Goal: Task Accomplishment & Management: Complete application form

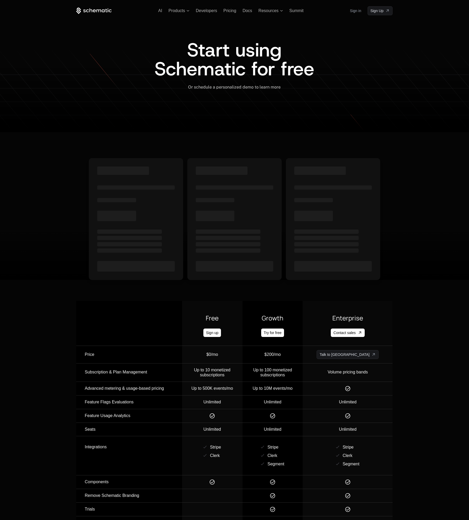
click at [90, 12] on icon at bounding box center [91, 10] width 3 height 4
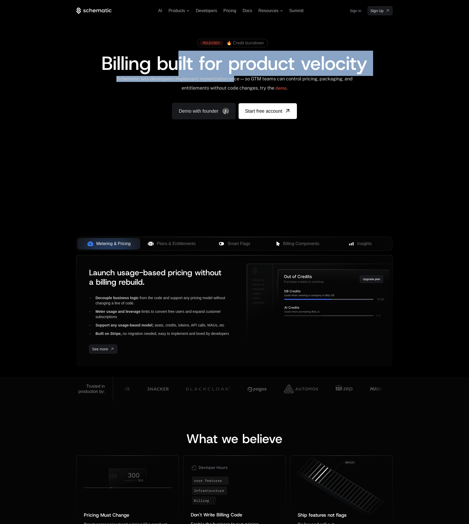
drag, startPoint x: 186, startPoint y: 72, endPoint x: 272, endPoint y: 78, distance: 85.6
click at [265, 79] on div "RELEASED 🔥 Credit burndown Billing built for product velocity Schematic lets de…" at bounding box center [234, 77] width 316 height 83
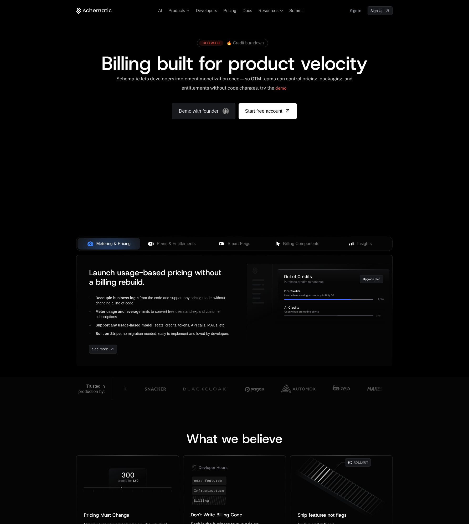
click at [274, 78] on div "Schematic lets developers implement monetization once — so GTM teams can contro…" at bounding box center [234, 85] width 237 height 19
click at [349, 103] on div "RELEASED 🔥 Credit burndown Billing built for product velocity Schematic lets de…" at bounding box center [234, 77] width 316 height 83
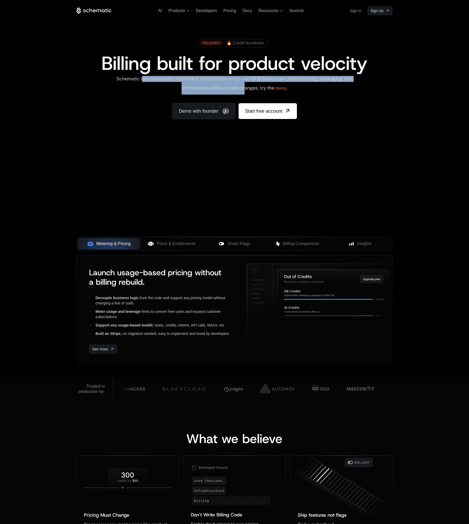
drag, startPoint x: 147, startPoint y: 78, endPoint x: 249, endPoint y: 84, distance: 101.6
click at [249, 84] on div "Schematic lets developers implement monetization once — so GTM teams can contro…" at bounding box center [234, 85] width 237 height 19
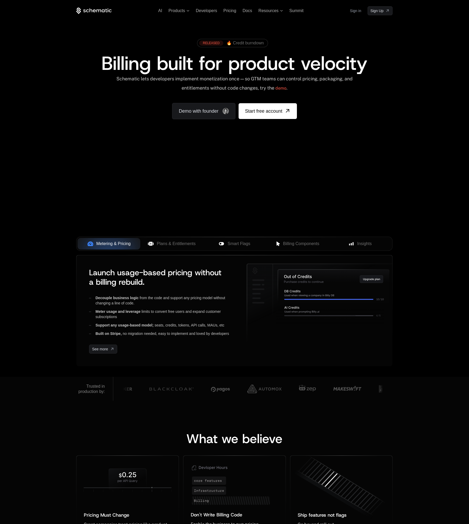
click at [358, 92] on div "Schematic lets developers implement monetization once — so GTM teams can contro…" at bounding box center [234, 85] width 316 height 19
drag, startPoint x: 189, startPoint y: 86, endPoint x: 304, endPoint y: 86, distance: 114.2
click at [278, 86] on div "Schematic lets developers implement monetization once — so GTM teams can contro…" at bounding box center [234, 85] width 237 height 19
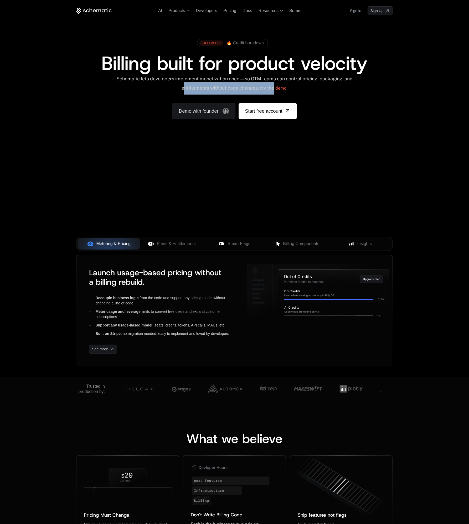
click at [304, 86] on div "Schematic lets developers implement monetization once — so GTM teams can contro…" at bounding box center [234, 85] width 237 height 19
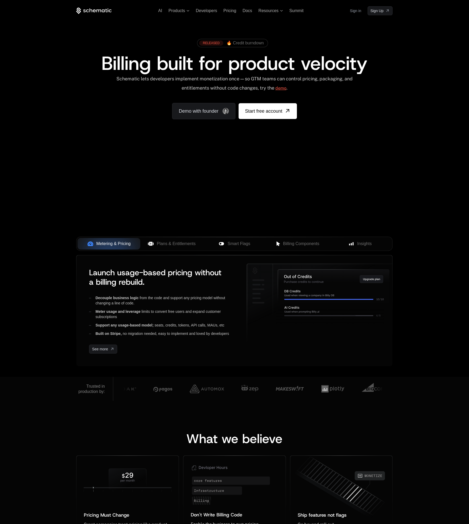
click at [286, 86] on link "demo" at bounding box center [280, 88] width 11 height 13
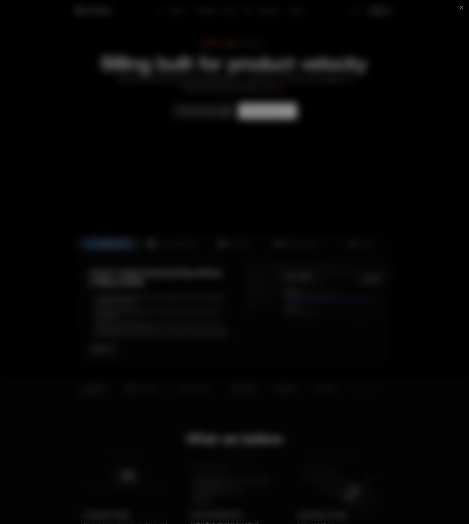
click at [463, 6] on icon at bounding box center [461, 7] width 6 height 6
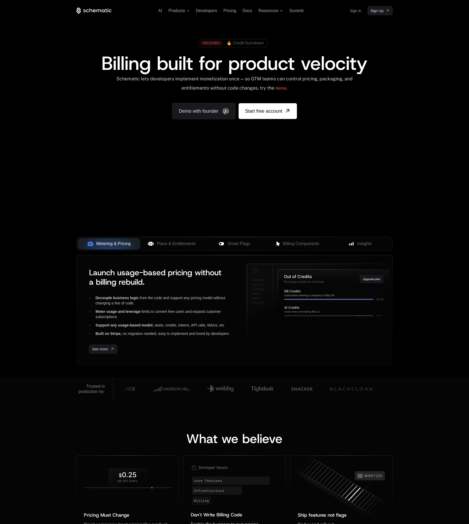
click at [243, 44] on span "🔥 Credit burndown" at bounding box center [244, 43] width 37 height 5
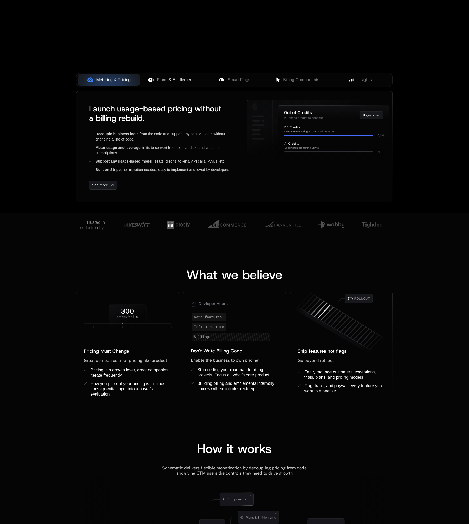
click at [176, 82] on span "Plans & Entitlements" at bounding box center [176, 80] width 39 height 6
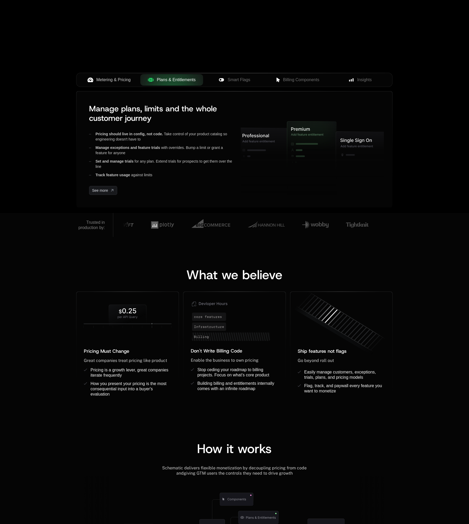
click at [119, 76] on button "Metering & Pricing" at bounding box center [108, 80] width 63 height 12
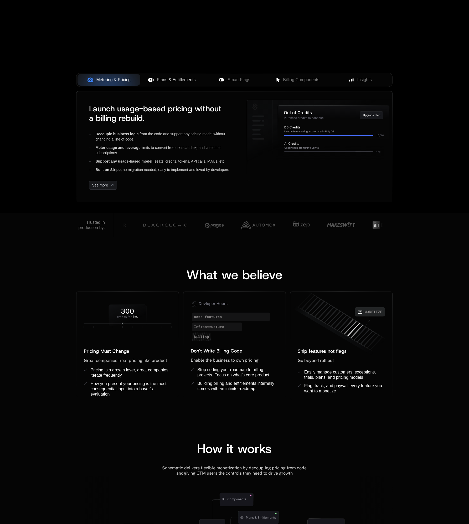
click at [174, 81] on span "Plans & Entitlements" at bounding box center [176, 80] width 39 height 6
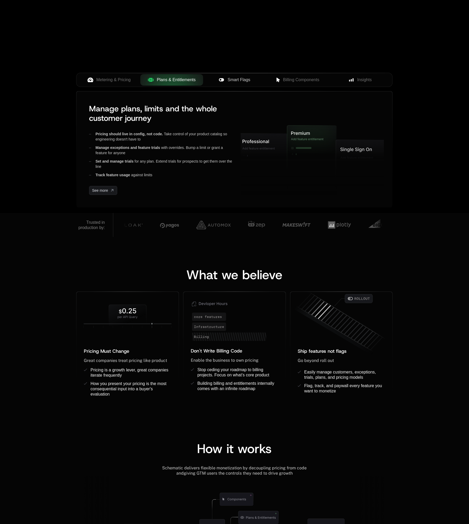
click at [225, 77] on div "Smart Flags" at bounding box center [234, 80] width 54 height 6
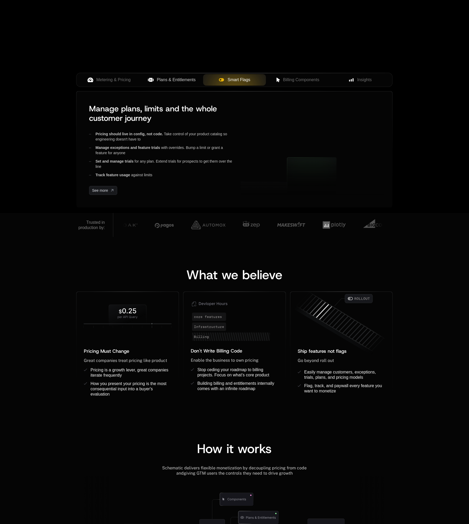
click at [181, 76] on button "Plans & Entitlements" at bounding box center [171, 80] width 63 height 12
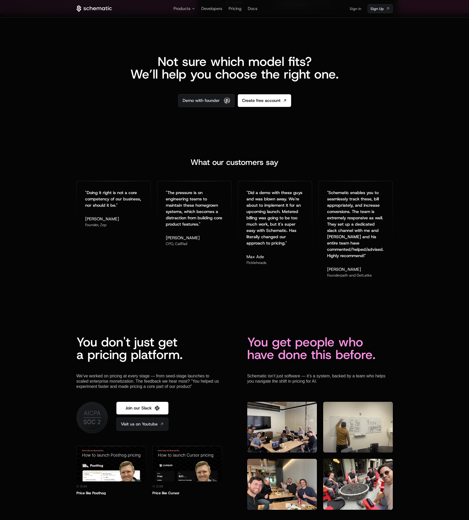
scroll to position [1133, 0]
click at [314, 127] on div "Not sure which model fits? We’ll help you choose the right one. Demo with found…" at bounding box center [234, 72] width 469 height 119
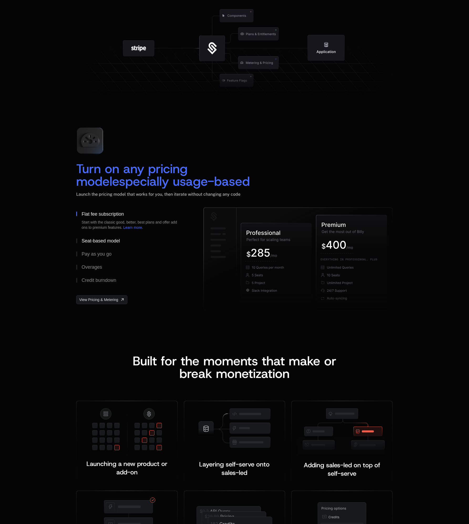
click at [102, 242] on div "Seat-based model" at bounding box center [100, 240] width 38 height 5
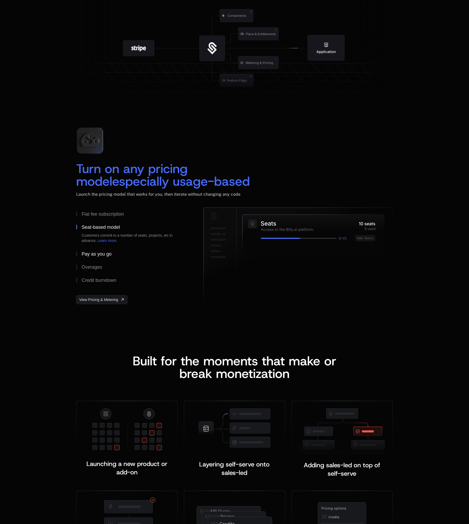
click at [104, 252] on div "Pay as you go" at bounding box center [96, 254] width 30 height 5
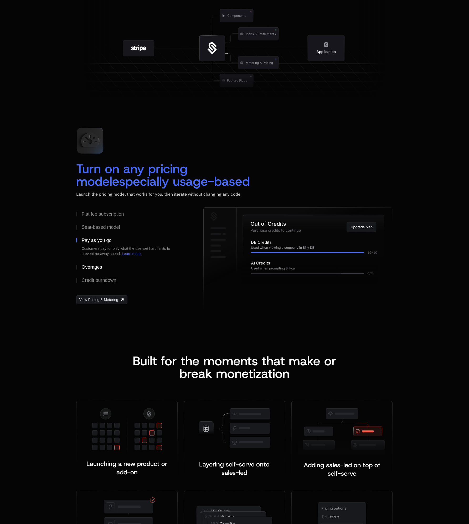
click at [101, 266] on div "Overages" at bounding box center [91, 267] width 20 height 5
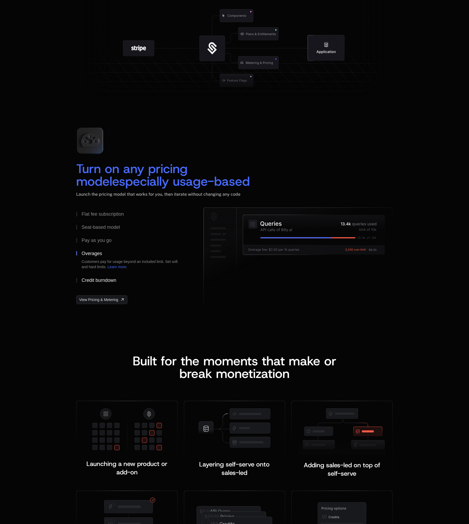
click at [110, 279] on div "Credit burndown" at bounding box center [98, 280] width 35 height 5
click at [100, 254] on div "Overages" at bounding box center [91, 253] width 20 height 5
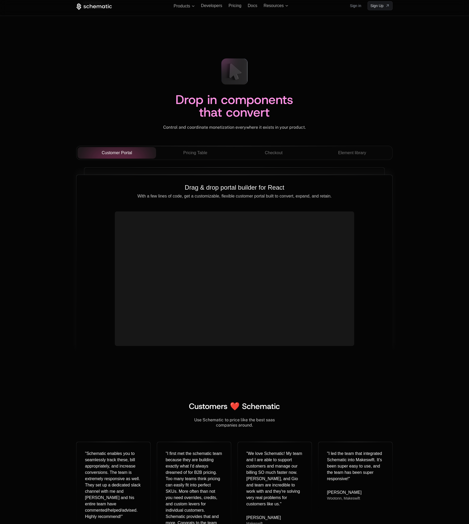
scroll to position [1755, 0]
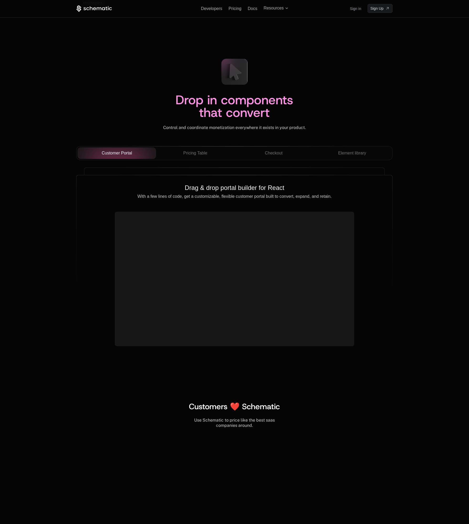
click at [193, 164] on div "Customer Portal Pricing Table Checkout Element library" at bounding box center [234, 155] width 316 height 18
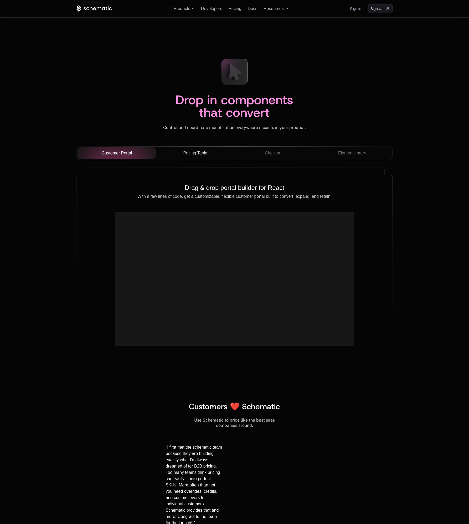
click at [196, 157] on button "Pricing Table" at bounding box center [195, 153] width 79 height 12
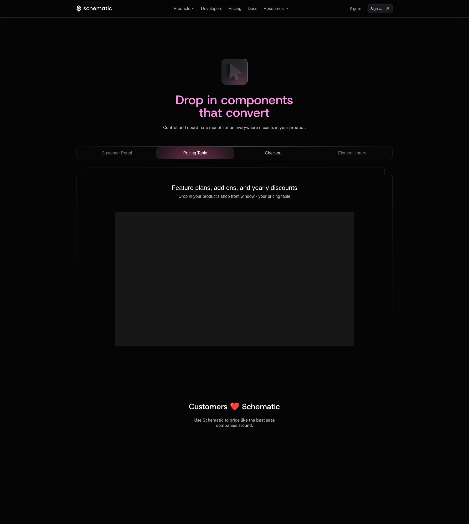
click at [270, 151] on span "Checkout" at bounding box center [274, 153] width 18 height 6
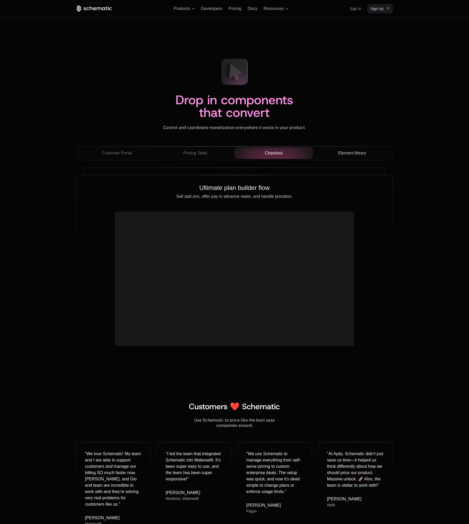
click at [348, 156] on span "Element library" at bounding box center [352, 153] width 28 height 6
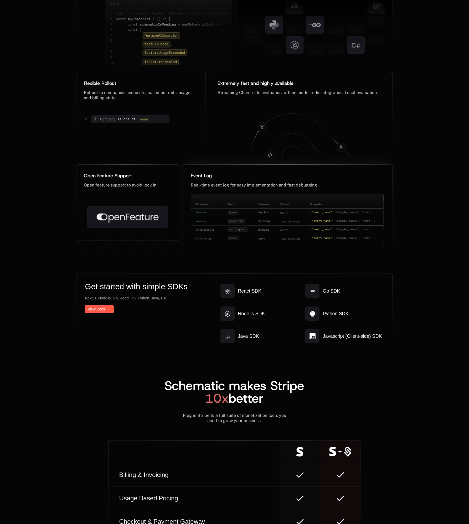
scroll to position [2656, 0]
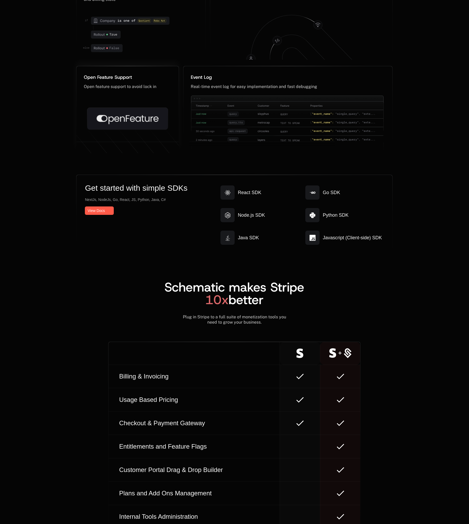
click at [156, 90] on icon at bounding box center [127, 116] width 102 height 95
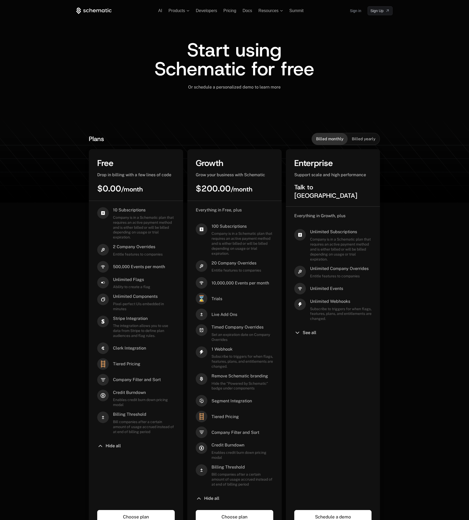
click at [355, 141] on span "Billed yearly" at bounding box center [364, 138] width 24 height 5
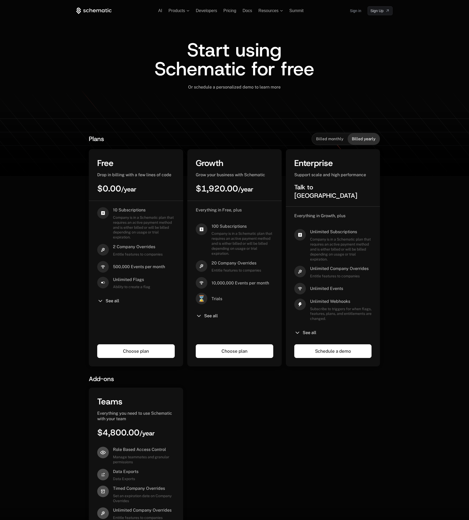
click at [338, 140] on span "Billed monthly" at bounding box center [329, 138] width 27 height 5
click at [376, 7] on link "Sign Up" at bounding box center [379, 10] width 25 height 9
click at [302, 13] on span "Summit" at bounding box center [296, 10] width 14 height 4
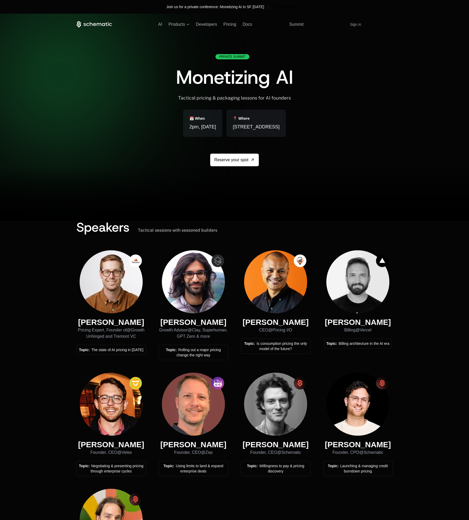
drag, startPoint x: 199, startPoint y: 83, endPoint x: 271, endPoint y: 84, distance: 72.0
click at [234, 84] on span "Monetizing AI" at bounding box center [234, 77] width 117 height 25
click at [290, 84] on span "Monetizing AI" at bounding box center [234, 77] width 117 height 25
click at [96, 14] on div at bounding box center [234, 274] width 469 height 520
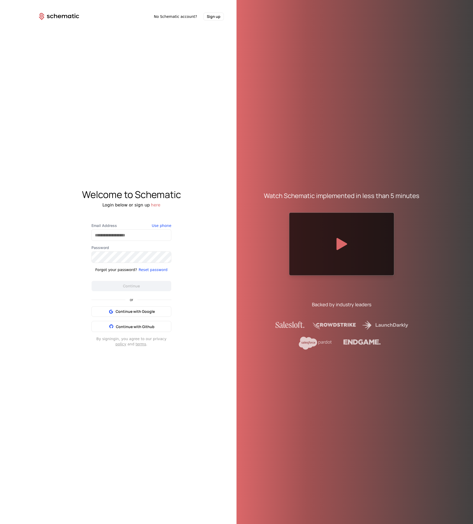
click at [144, 226] on label "Email Address" at bounding box center [131, 225] width 80 height 5
click at [144, 230] on input "Email Address" at bounding box center [131, 235] width 79 height 11
click at [190, 311] on div "Welcome to Schematic Login below or sign up here Email Address Use phone Passwo…" at bounding box center [131, 267] width 210 height 495
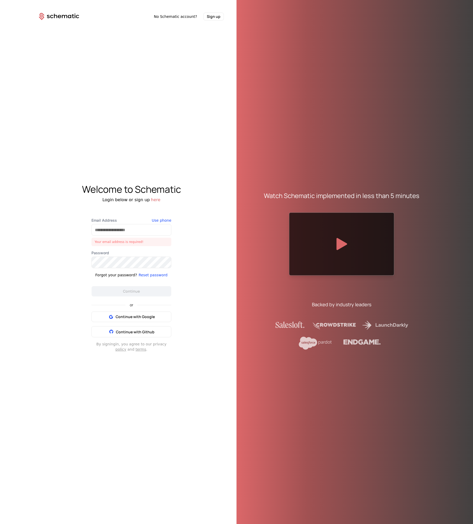
click at [202, 169] on div "Welcome to Schematic Login below or sign up here Email Address Your email addre…" at bounding box center [131, 267] width 210 height 495
click at [130, 315] on span "Continue with Google" at bounding box center [135, 316] width 39 height 5
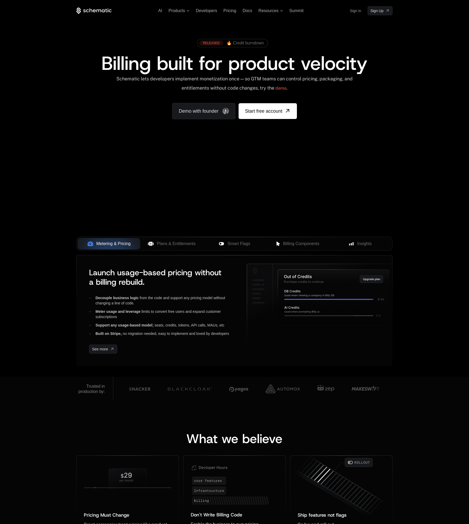
click at [347, 11] on div "AI Products Developers Pricing Docs Resources Summit Sign in Sign Up" at bounding box center [234, 10] width 316 height 9
click at [354, 11] on link "Sign in" at bounding box center [355, 11] width 11 height 8
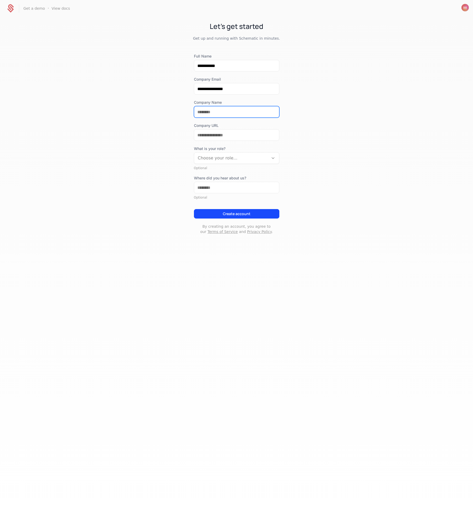
click at [222, 114] on input "Company Name" at bounding box center [236, 111] width 85 height 11
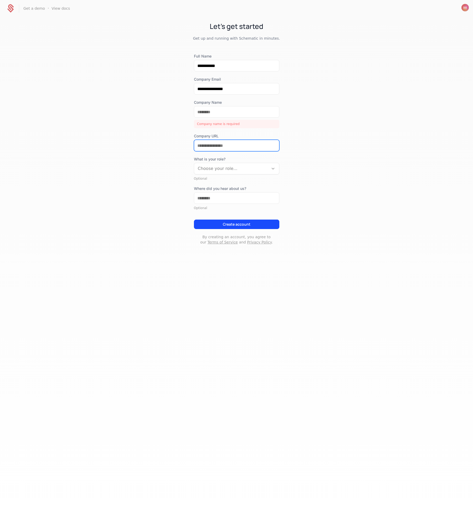
click at [225, 129] on div "**********" at bounding box center [236, 149] width 85 height 191
click at [239, 167] on div "What is your role? Choose your role..." at bounding box center [236, 166] width 85 height 18
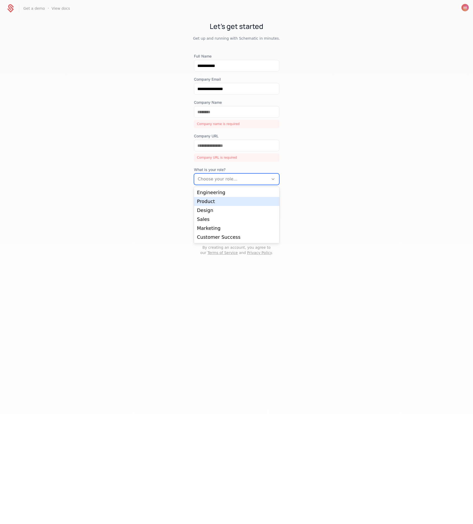
click at [217, 197] on div "Product" at bounding box center [236, 201] width 85 height 9
click at [217, 177] on div at bounding box center [231, 178] width 67 height 7
click at [214, 190] on div "Engineering" at bounding box center [236, 192] width 79 height 5
click at [294, 190] on div "**********" at bounding box center [236, 143] width 473 height 253
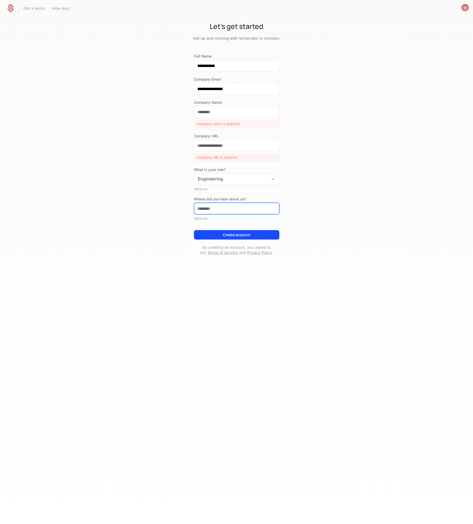
click at [231, 209] on input "Where did you hear about us?" at bounding box center [236, 208] width 85 height 11
drag, startPoint x: 309, startPoint y: 200, endPoint x: 306, endPoint y: 201, distance: 2.8
click at [309, 200] on div "**********" at bounding box center [236, 143] width 473 height 253
click at [228, 70] on input "**********" at bounding box center [236, 65] width 85 height 11
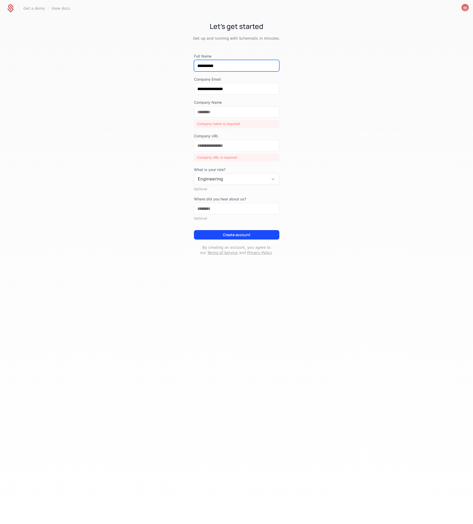
type input "**********"
type input "*"
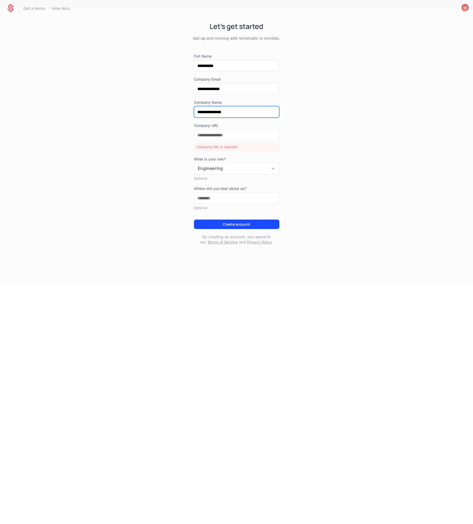
type input "**********"
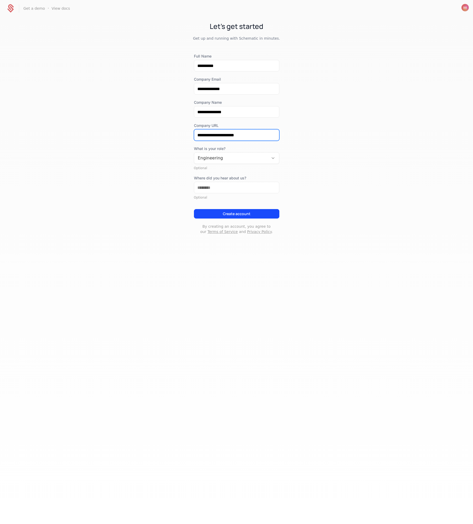
type input "**********"
click at [336, 133] on div "**********" at bounding box center [236, 133] width 473 height 232
click at [255, 208] on div "Create account" at bounding box center [236, 212] width 85 height 14
click at [259, 211] on button "Create account" at bounding box center [236, 213] width 85 height 9
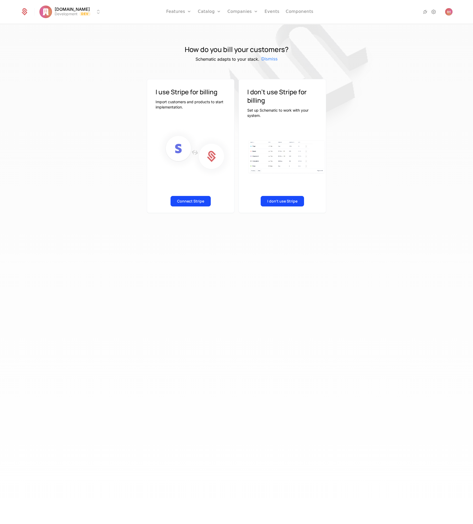
drag, startPoint x: 163, startPoint y: 86, endPoint x: 217, endPoint y: 85, distance: 54.4
click at [188, 87] on div "I use Stripe for billing Import customers and products to start implementation." at bounding box center [190, 96] width 87 height 34
drag, startPoint x: 217, startPoint y: 85, endPoint x: 221, endPoint y: 91, distance: 6.7
click at [217, 85] on div "I use Stripe for billing Import customers and products to start implementation." at bounding box center [190, 96] width 87 height 34
click at [198, 202] on button "Connect Stripe" at bounding box center [190, 201] width 40 height 11
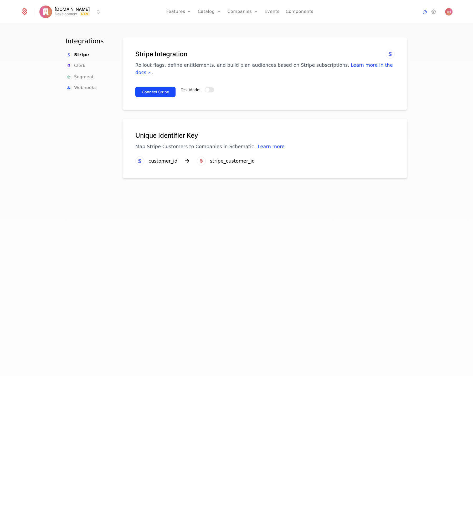
click at [210, 84] on div "Connect Stripe Test Mode:" at bounding box center [264, 89] width 259 height 15
click at [209, 87] on button "Test Mode:" at bounding box center [209, 89] width 9 height 5
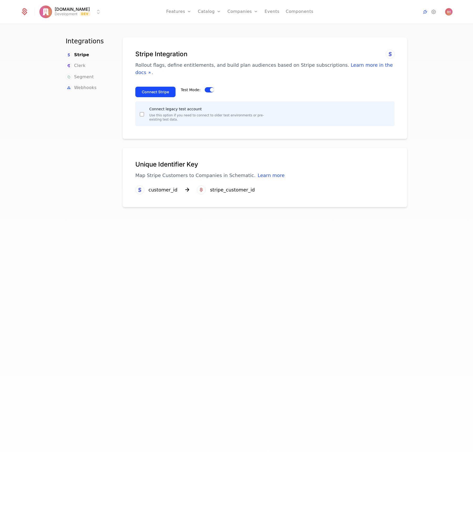
click at [149, 88] on button "Connect Stripe" at bounding box center [155, 92] width 40 height 11
click at [161, 87] on button "Connect Stripe" at bounding box center [155, 92] width 40 height 11
drag, startPoint x: 152, startPoint y: 90, endPoint x: 160, endPoint y: 87, distance: 8.7
click at [152, 90] on div "Connect Stripe Test Mode: Connect legacy test account Use this option if you ne…" at bounding box center [264, 104] width 259 height 44
click at [162, 87] on button "Connect Stripe" at bounding box center [155, 92] width 40 height 11
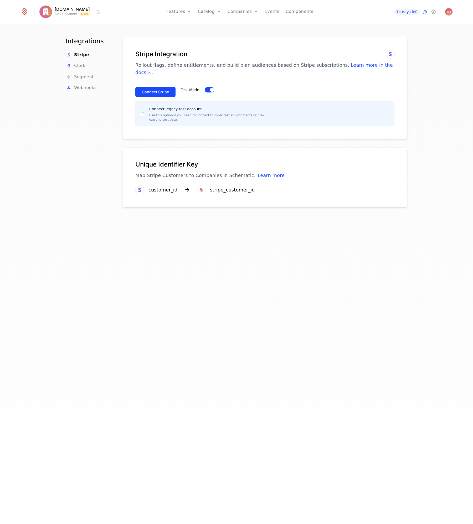
click at [165, 66] on p "Rollout flags, define entitlements, and build plan audiences based on Stripe su…" at bounding box center [264, 68] width 259 height 15
click at [198, 56] on h1 "Stripe Integration" at bounding box center [264, 54] width 259 height 8
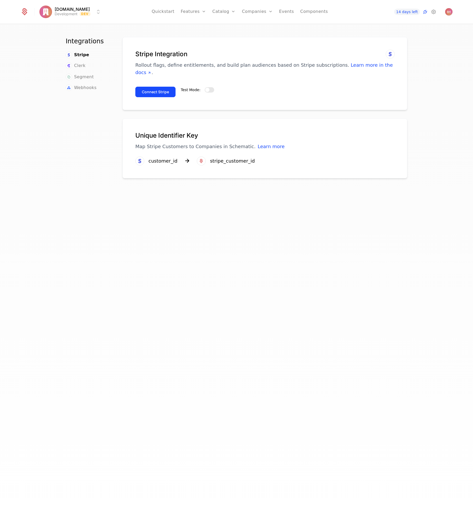
click at [205, 88] on span "button" at bounding box center [207, 90] width 4 height 4
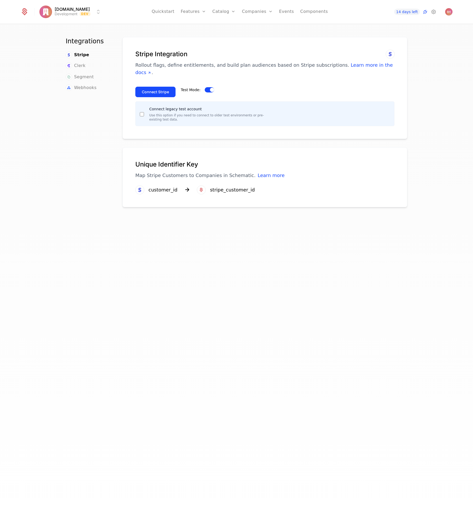
click at [154, 87] on button "Connect Stripe" at bounding box center [155, 92] width 40 height 11
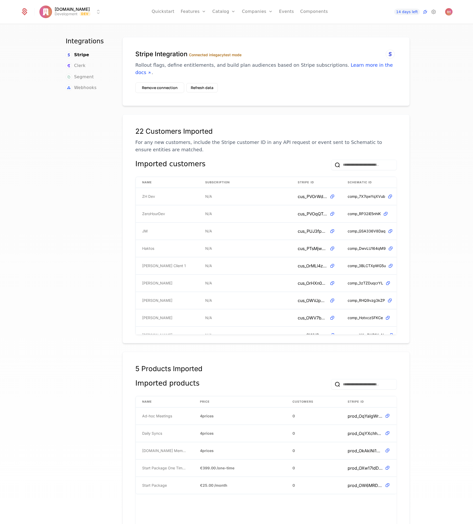
click at [158, 82] on button "Remove connection" at bounding box center [159, 87] width 49 height 11
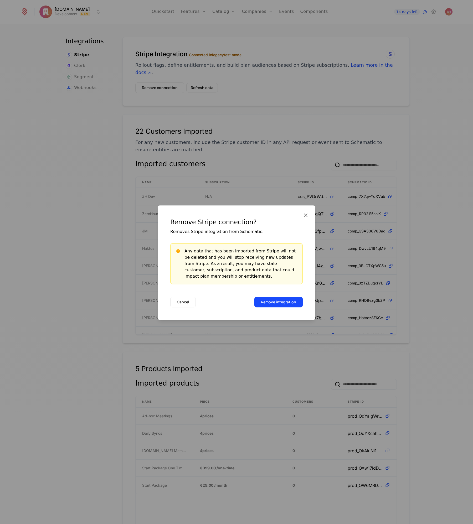
click at [285, 300] on button "Remove integration" at bounding box center [278, 302] width 48 height 11
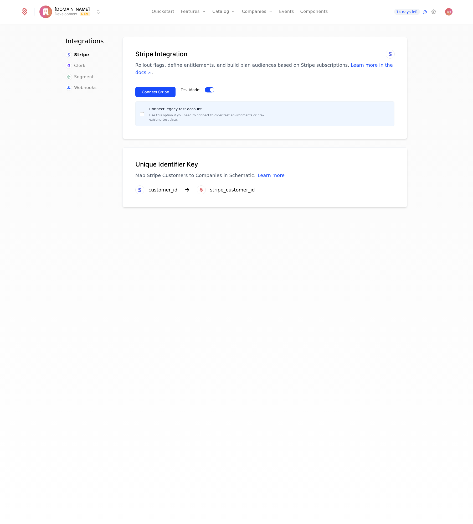
drag, startPoint x: 320, startPoint y: 45, endPoint x: 208, endPoint y: 48, distance: 112.4
click at [320, 45] on div "Stripe Integration Rollout flags, define entitlements, and build plan audiences…" at bounding box center [264, 88] width 285 height 102
click at [78, 11] on html "Agentive.Studio Development Dev Quickstart Features Features Flags Catalog Plan…" at bounding box center [236, 262] width 473 height 524
click at [113, 37] on button "Manage" at bounding box center [107, 39] width 41 height 9
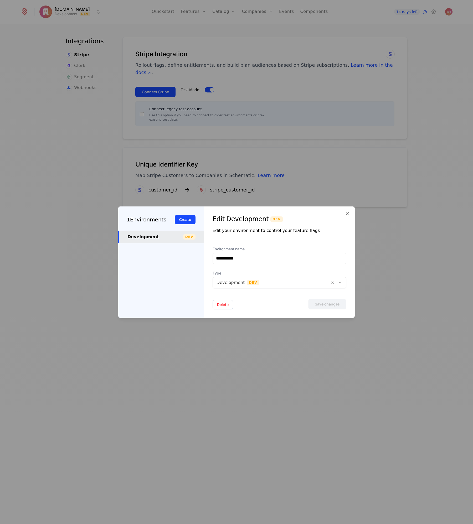
click at [195, 110] on div at bounding box center [236, 262] width 473 height 524
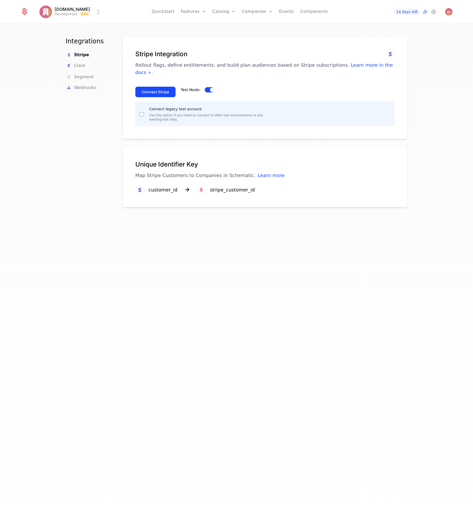
click at [85, 72] on ul "Stripe Clerk Segment Webhooks" at bounding box center [88, 71] width 44 height 39
click at [76, 67] on span "Clerk" at bounding box center [79, 66] width 11 height 6
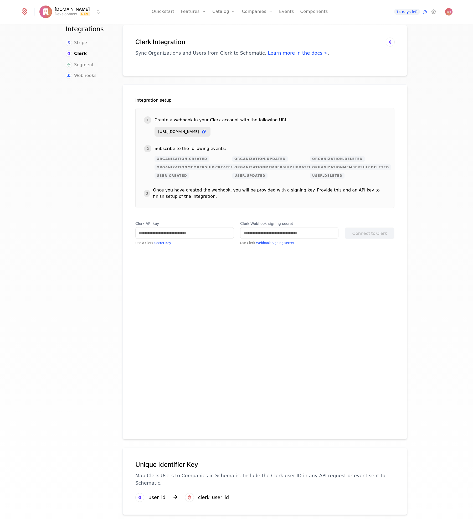
scroll to position [12, 0]
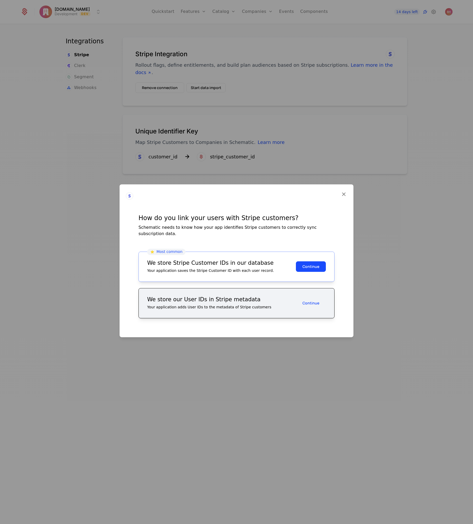
drag, startPoint x: 219, startPoint y: 260, endPoint x: 230, endPoint y: 262, distance: 12.0
click at [225, 261] on div "We store Stripe Customer IDs in our database" at bounding box center [221, 263] width 149 height 6
click at [235, 263] on div "We store Stripe Customer IDs in our database" at bounding box center [221, 263] width 149 height 6
click at [247, 269] on div "Your application saves the Stripe Customer ID with each user record." at bounding box center [221, 270] width 149 height 5
click at [300, 265] on button "Continue" at bounding box center [311, 266] width 30 height 11
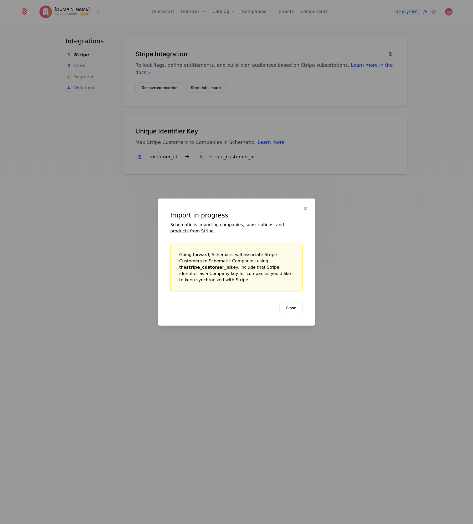
click at [288, 303] on button "Close" at bounding box center [290, 307] width 23 height 11
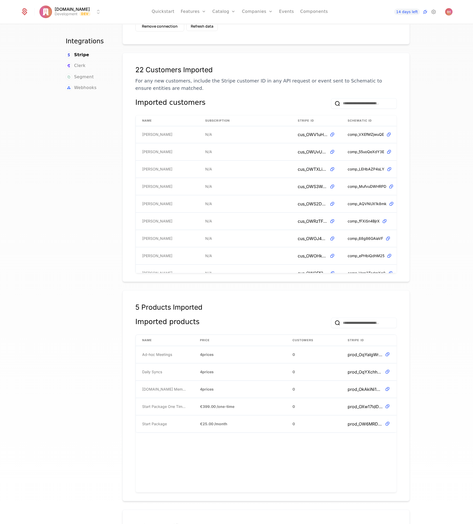
scroll to position [109, 0]
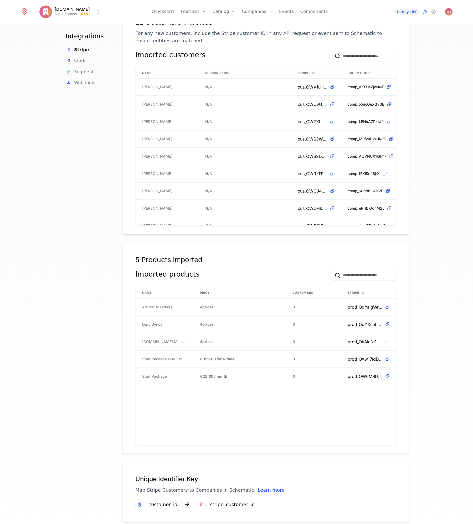
click at [435, 266] on div "Integrations Stripe Clerk Segment Webhooks Stripe Integration Connected in lega…" at bounding box center [236, 275] width 473 height 503
drag, startPoint x: 158, startPoint y: 309, endPoint x: 241, endPoint y: 376, distance: 106.2
click at [216, 371] on tbody "Ad-hoc Meetings 4 prices 0 prod_OqYaIgWr0UNbY2 Daily Syncs 4 prices 0 prod_OqYX…" at bounding box center [266, 342] width 261 height 86
click at [241, 376] on td "€25.00 / month" at bounding box center [240, 376] width 92 height 17
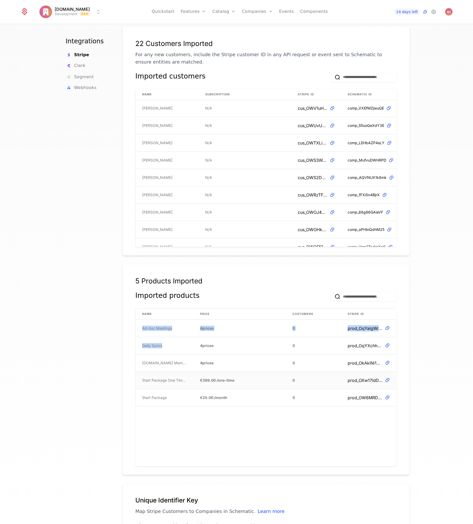
drag, startPoint x: 152, startPoint y: 318, endPoint x: 208, endPoint y: 377, distance: 81.0
click at [194, 368] on tbody "Ad-hoc Meetings 4 prices 0 prod_OqYaIgWr0UNbY2 Daily Syncs 4 prices 0 prod_OqYX…" at bounding box center [266, 363] width 261 height 86
click at [219, 381] on td "€399.00 / one-time" at bounding box center [240, 380] width 92 height 17
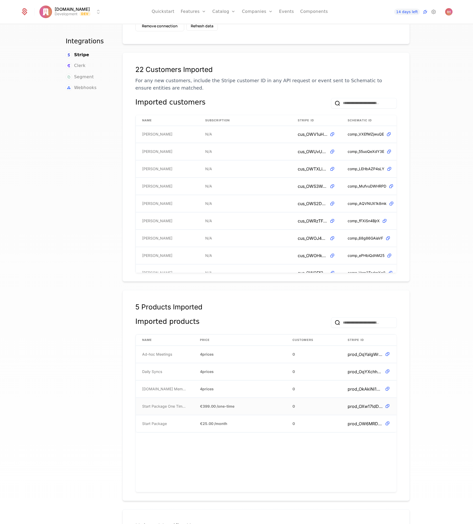
scroll to position [0, 0]
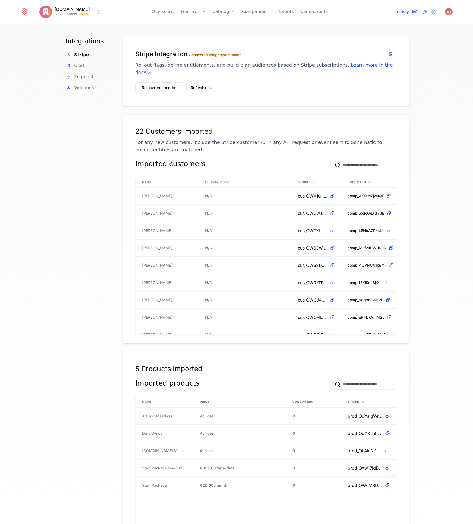
click at [80, 75] on span "Segment" at bounding box center [84, 77] width 20 height 6
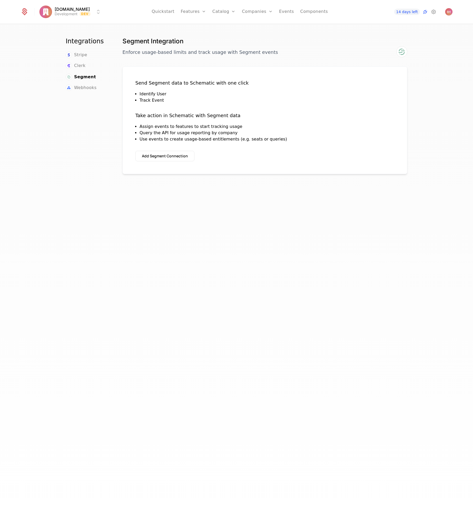
click at [79, 67] on span "Clerk" at bounding box center [79, 66] width 11 height 6
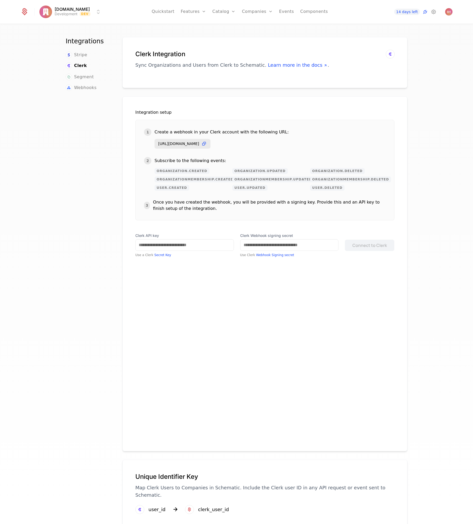
click at [80, 58] on span "Stripe" at bounding box center [80, 55] width 13 height 6
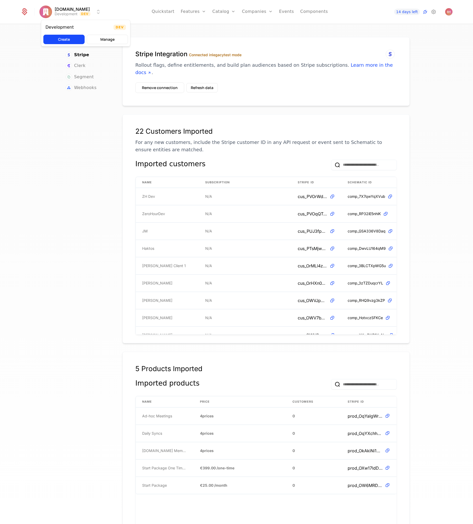
click at [79, 13] on html "[DOMAIN_NAME] Development Dev Quickstart Features Features Flags Catalog Plans …" at bounding box center [236, 262] width 473 height 524
click at [184, 35] on html "[DOMAIN_NAME] Development Dev Quickstart Features Features Flags Catalog Plans …" at bounding box center [236, 262] width 473 height 524
click at [226, 27] on link "Plans" at bounding box center [232, 26] width 27 height 4
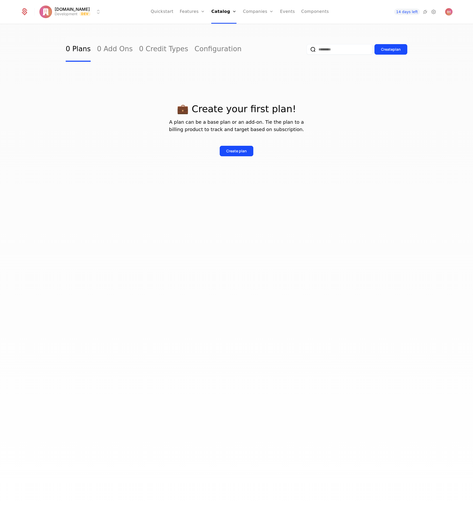
click at [240, 163] on div "💼 Create your first plan! A plan can be a base plan or an add-on. Tie the plan …" at bounding box center [236, 124] width 341 height 124
click at [235, 148] on div "Create plan" at bounding box center [236, 150] width 20 height 5
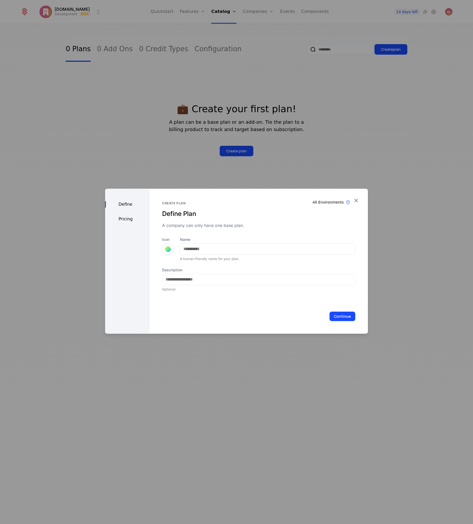
drag, startPoint x: 163, startPoint y: 169, endPoint x: 167, endPoint y: 140, distance: 29.2
click at [163, 169] on div at bounding box center [236, 262] width 473 height 524
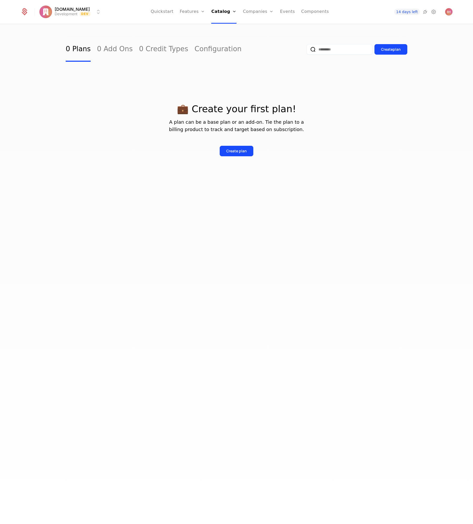
click at [188, 13] on link "Features" at bounding box center [192, 12] width 25 height 24
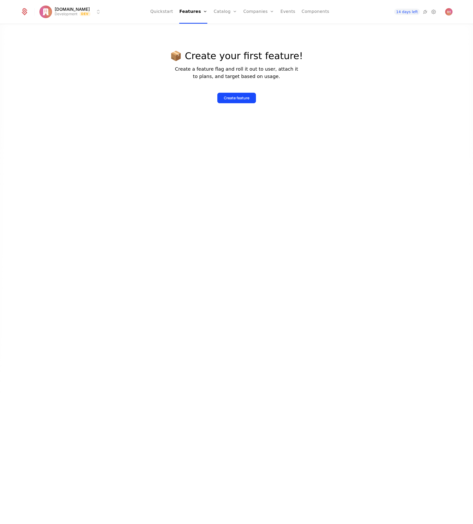
click at [252, 14] on link "Companies" at bounding box center [258, 12] width 31 height 24
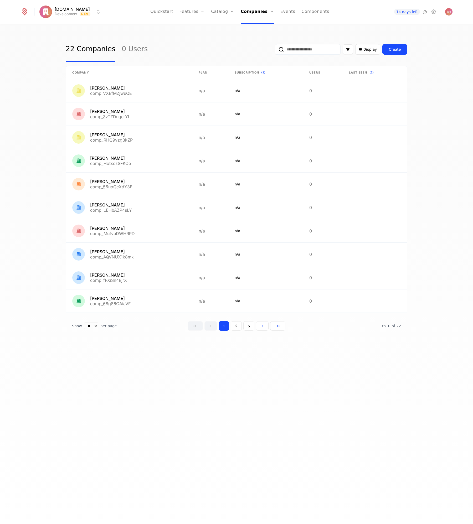
click at [301, 12] on link "Components" at bounding box center [315, 12] width 28 height 24
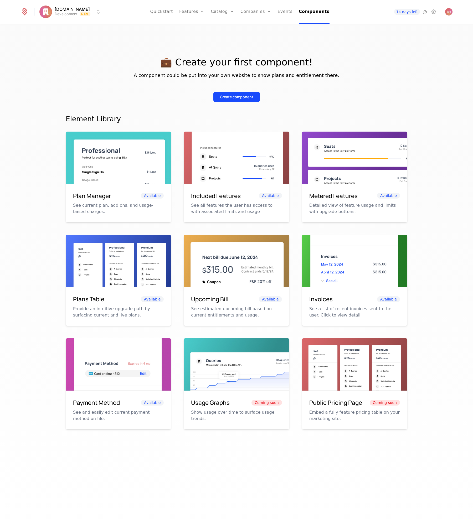
click at [215, 183] on img at bounding box center [236, 165] width 105 height 66
click at [285, 109] on div "💼 Create your first component! A component could be put into your own website t…" at bounding box center [236, 241] width 341 height 409
click at [191, 17] on link "Features" at bounding box center [191, 12] width 25 height 24
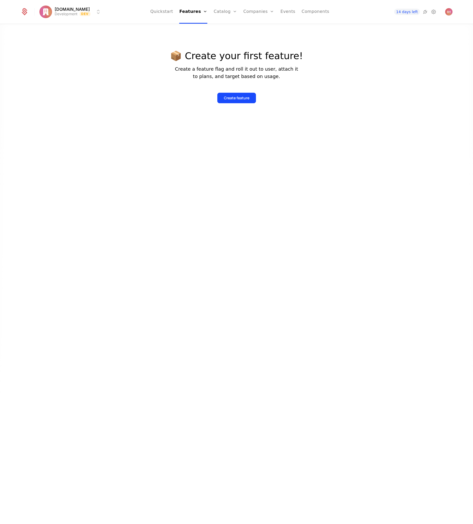
click at [193, 41] on div "Features Flags" at bounding box center [197, 29] width 37 height 25
click at [194, 39] on div "Features Flags" at bounding box center [197, 29] width 37 height 25
click at [195, 36] on link "Flags" at bounding box center [197, 34] width 24 height 4
click at [197, 26] on link "Features" at bounding box center [199, 26] width 24 height 4
click at [171, 11] on link "Quickstart" at bounding box center [161, 12] width 23 height 24
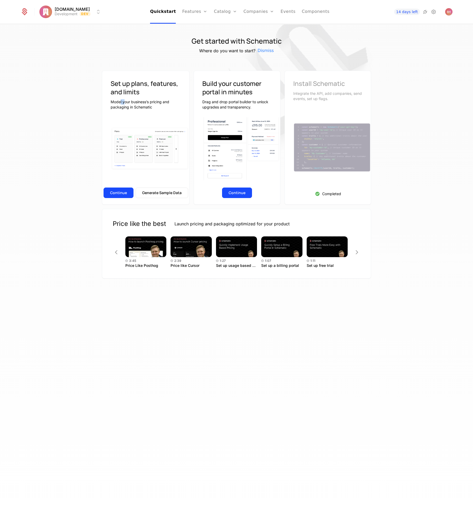
drag, startPoint x: 121, startPoint y: 102, endPoint x: 212, endPoint y: 102, distance: 91.1
click at [142, 102] on p "Model your business’s pricing and packaging in Schematic" at bounding box center [146, 104] width 70 height 11
click at [214, 102] on p "Drag and drop portal builder to unlock upgrades and transparency." at bounding box center [236, 104] width 69 height 11
click at [246, 193] on button "Continue" at bounding box center [237, 193] width 30 height 11
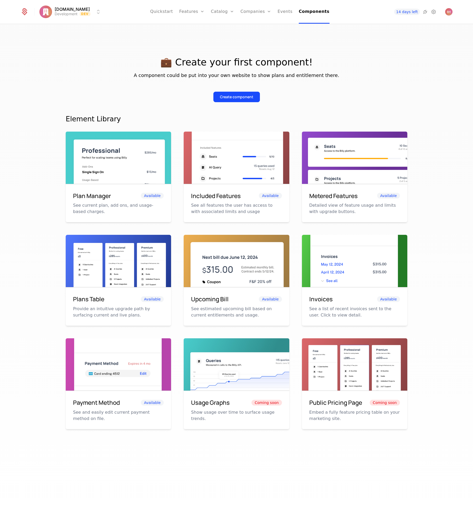
click at [124, 191] on div "Plan Manager Available" at bounding box center [118, 195] width 91 height 9
click at [223, 193] on h6 "Included Features" at bounding box center [216, 195] width 50 height 9
click at [289, 192] on div "Plan Manager Available See current plan, add ons, and usage-based charges. Incl…" at bounding box center [236, 281] width 341 height 298
click at [247, 101] on button "Create component" at bounding box center [236, 97] width 46 height 11
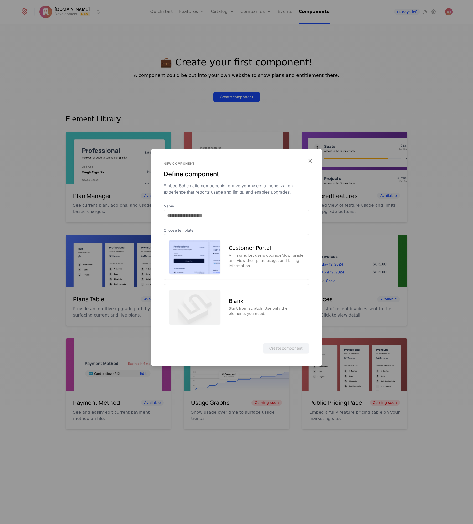
drag, startPoint x: 236, startPoint y: 262, endPoint x: 239, endPoint y: 262, distance: 2.9
click at [236, 262] on div "All in one. Let users upgrade/downgrade and view their plan, usage, and billing…" at bounding box center [266, 261] width 75 height 16
click at [287, 346] on button "Create component" at bounding box center [286, 348] width 46 height 11
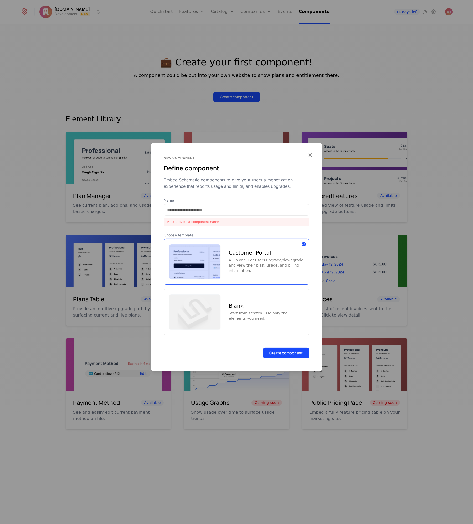
click at [253, 146] on div "New component Define component Embed Schematic components to give your users a …" at bounding box center [236, 170] width 171 height 55
click at [259, 135] on div at bounding box center [236, 262] width 473 height 524
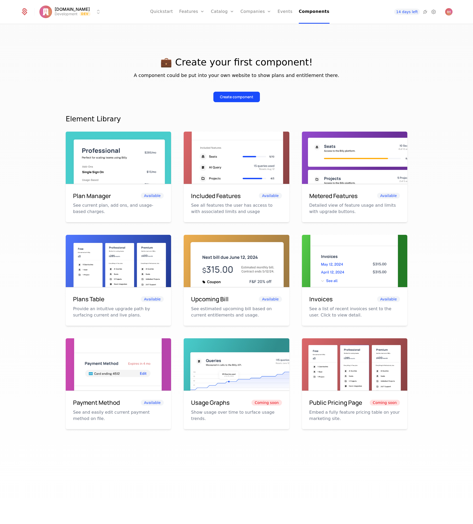
click at [408, 13] on span "14 days left" at bounding box center [407, 12] width 26 height 6
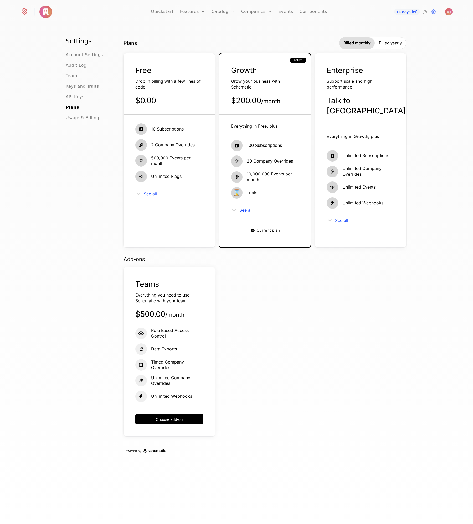
click at [197, 79] on span "Drop in billing with a few lines of code" at bounding box center [167, 84] width 65 height 11
click at [379, 44] on span "Billed yearly" at bounding box center [390, 42] width 23 height 5
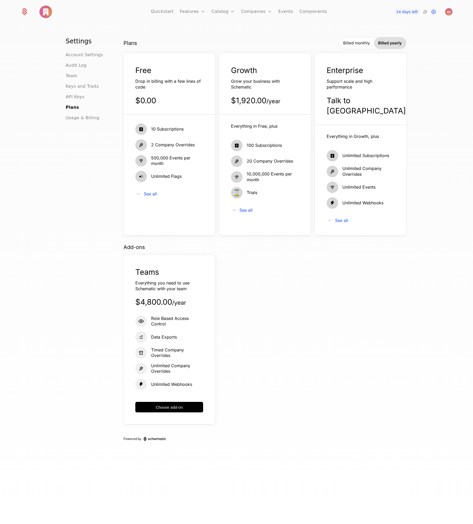
drag, startPoint x: 360, startPoint y: 43, endPoint x: 273, endPoint y: 47, distance: 87.0
click at [360, 43] on span "Billed monthly" at bounding box center [356, 42] width 27 height 5
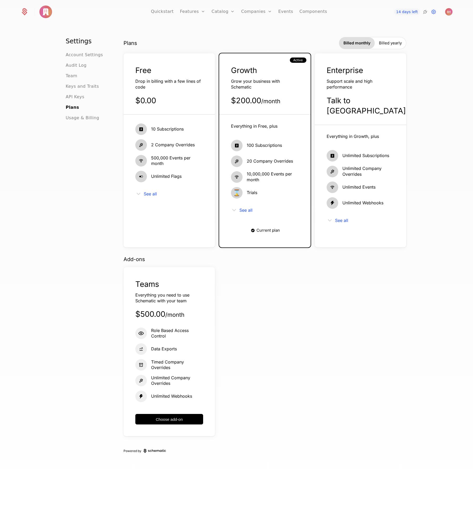
click at [76, 53] on span "Account Settings" at bounding box center [84, 55] width 37 height 6
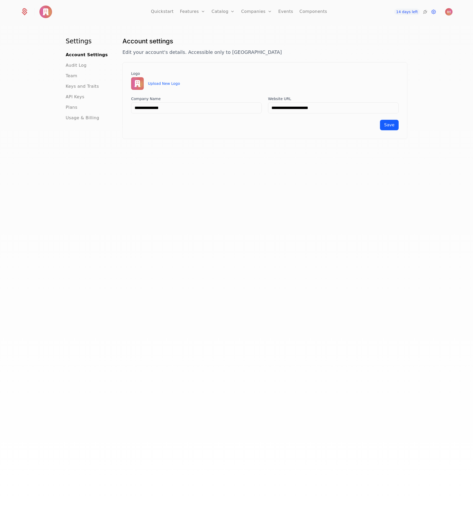
click at [79, 76] on div "Team" at bounding box center [88, 76] width 44 height 6
click at [67, 78] on span "Team" at bounding box center [72, 76] width 12 height 6
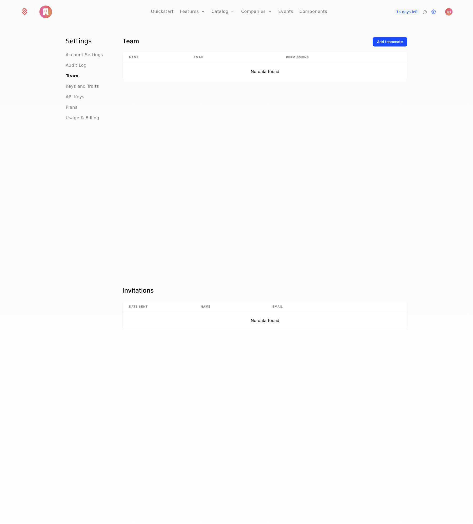
drag, startPoint x: 70, startPoint y: 84, endPoint x: 82, endPoint y: 86, distance: 11.5
click at [70, 84] on span "Keys and Traits" at bounding box center [82, 86] width 33 height 6
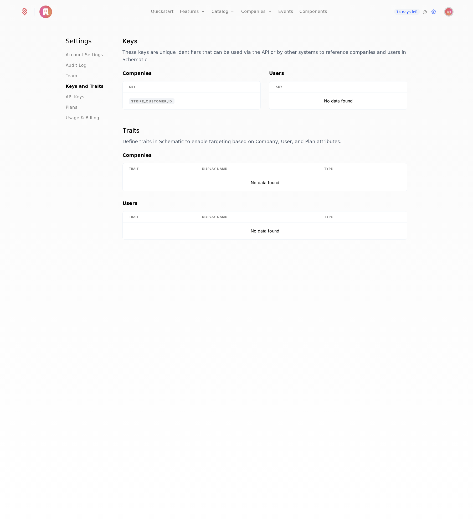
click at [446, 12] on img "Open user button" at bounding box center [448, 11] width 7 height 7
click at [374, 46] on button "Manage account" at bounding box center [402, 41] width 99 height 13
click at [406, 12] on span "14 days left" at bounding box center [407, 12] width 26 height 6
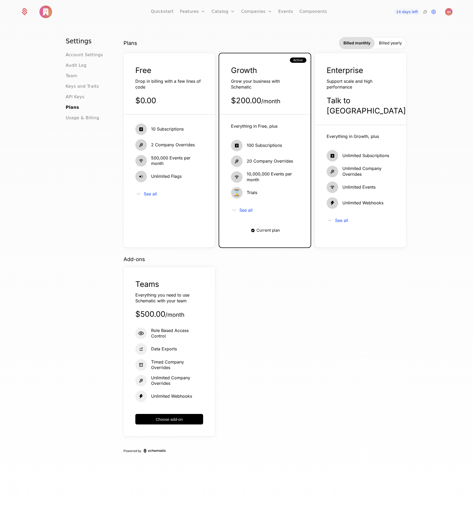
click at [169, 75] on div "Free Drop in billing with a few lines of code $0.00" at bounding box center [168, 89] width 91 height 49
click at [190, 108] on div "Free Drop in billing with a few lines of code $0.00" at bounding box center [168, 89] width 91 height 49
click at [190, 92] on div "Free Drop in billing with a few lines of code $0.00" at bounding box center [168, 89] width 91 height 49
drag, startPoint x: 180, startPoint y: 54, endPoint x: 180, endPoint y: 85, distance: 31.3
click at [180, 54] on div "Free Drop in billing with a few lines of code $0.00 10 Subscriptions 2 Company …" at bounding box center [168, 150] width 91 height 194
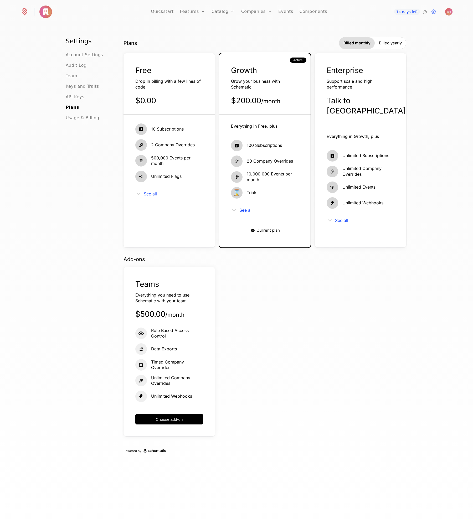
click at [138, 196] on icon at bounding box center [138, 194] width 6 height 6
click at [159, 194] on div "See all" at bounding box center [169, 194] width 68 height 6
click at [151, 193] on span "See all" at bounding box center [150, 194] width 13 height 4
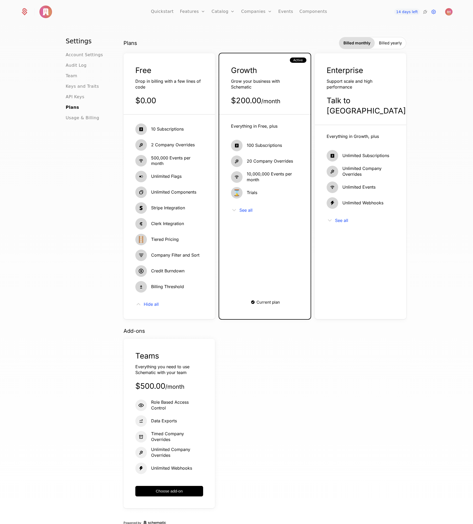
click at [169, 14] on link "Quickstart" at bounding box center [162, 12] width 23 height 24
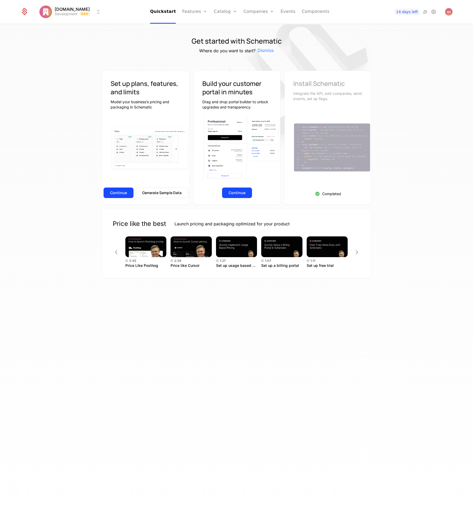
click at [169, 14] on link "Quickstart" at bounding box center [163, 12] width 26 height 24
click at [227, 7] on link "Catalog" at bounding box center [225, 12] width 23 height 24
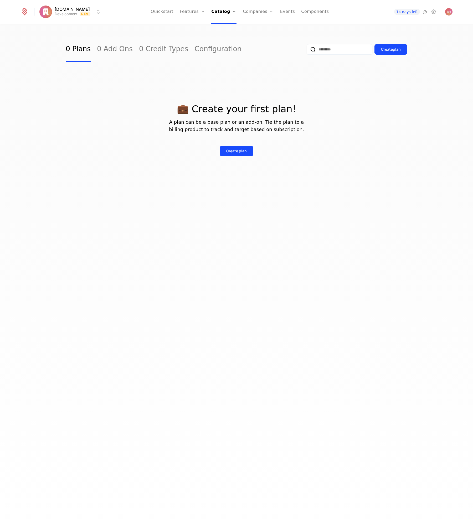
click at [218, 24] on div "Plans Add Ons Credits Configuration" at bounding box center [231, 38] width 40 height 42
click at [219, 25] on link "Plans" at bounding box center [230, 26] width 27 height 4
click at [194, 47] on link "Configuration" at bounding box center [217, 49] width 47 height 25
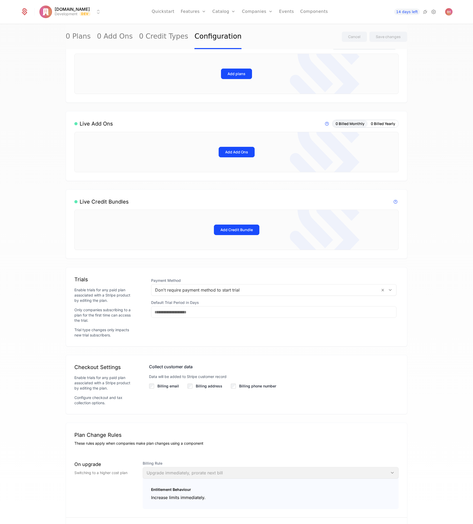
scroll to position [154, 0]
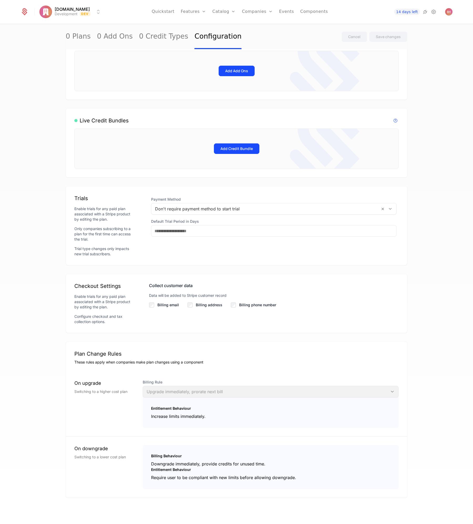
click at [231, 147] on button "Add Credit Bundle" at bounding box center [236, 148] width 45 height 11
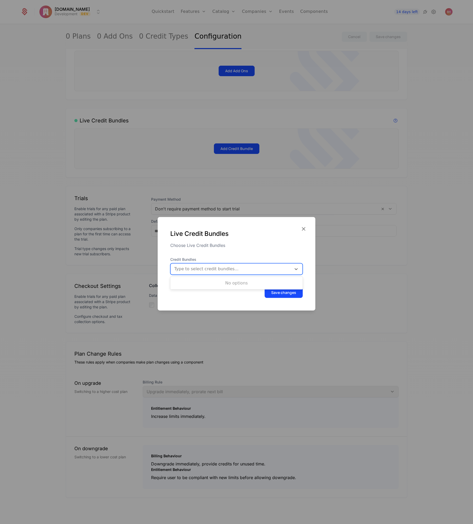
click at [220, 272] on div at bounding box center [231, 268] width 115 height 7
click at [219, 269] on div at bounding box center [231, 268] width 115 height 7
click at [175, 200] on div at bounding box center [236, 262] width 473 height 524
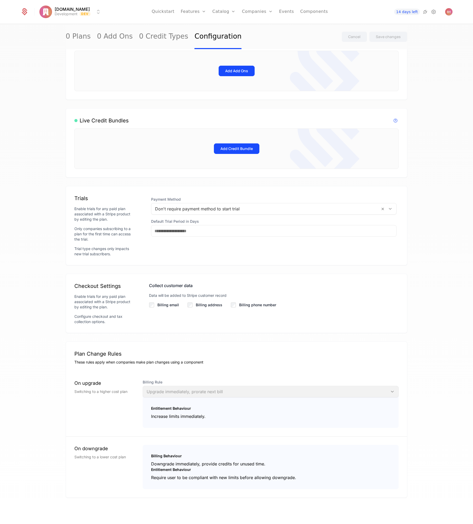
click at [195, 195] on div "Trials Enable trials for any paid plan associated with a Stripe product by edit…" at bounding box center [236, 225] width 341 height 79
click at [209, 212] on div at bounding box center [265, 208] width 221 height 7
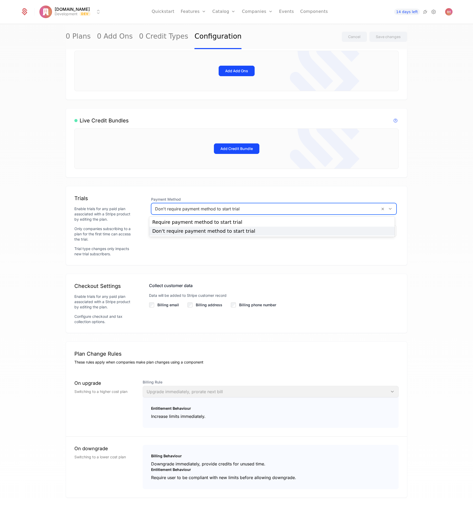
click at [206, 209] on div at bounding box center [265, 208] width 221 height 7
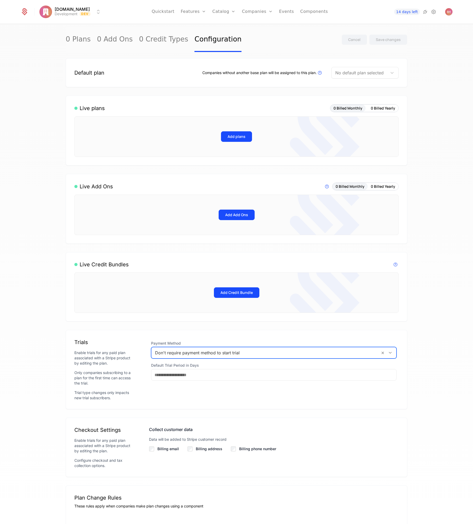
scroll to position [0, 0]
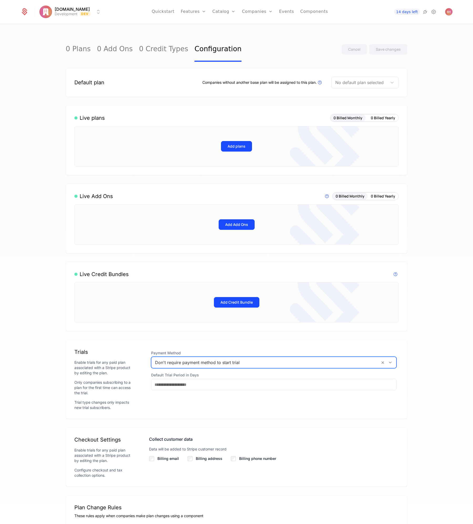
click at [56, 14] on html "[DOMAIN_NAME] Development Dev Quickstart Features Features Flags Catalog Plans …" at bounding box center [236, 262] width 473 height 524
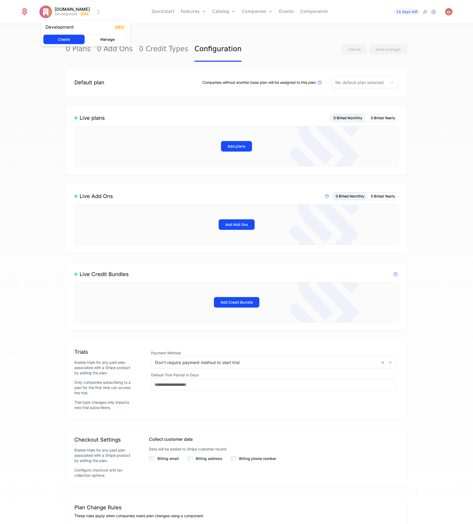
click at [28, 14] on html "[DOMAIN_NAME] Development Dev Quickstart Features Features Flags Catalog Plans …" at bounding box center [236, 262] width 473 height 524
click at [26, 14] on icon at bounding box center [25, 13] width 6 height 6
